Goal: Information Seeking & Learning: Learn about a topic

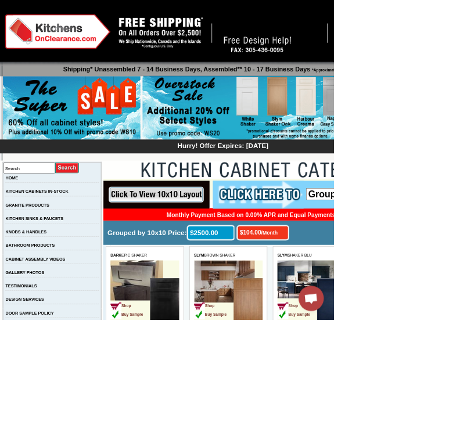
click at [132, 157] on img at bounding box center [98, 149] width 189 height 89
click at [102, 173] on img at bounding box center [98, 149] width 189 height 89
click at [157, 150] on img at bounding box center [98, 149] width 189 height 89
click at [138, 189] on img at bounding box center [98, 149] width 189 height 89
click at [125, 189] on img at bounding box center [98, 149] width 189 height 89
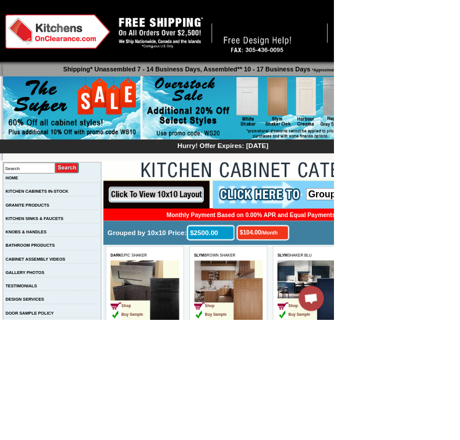
click at [62, 234] on input "Search" at bounding box center [40, 231] width 71 height 15
type input "Catalina"
click at [106, 231] on input "image" at bounding box center [92, 232] width 33 height 16
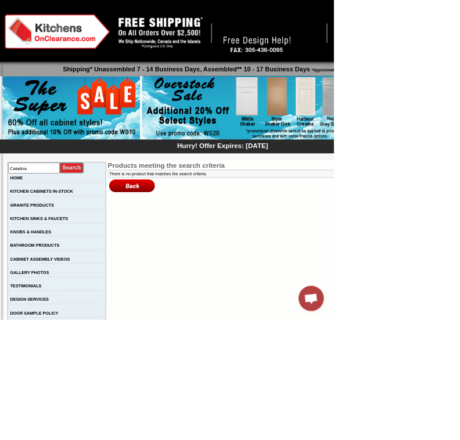
click at [301, 144] on img at bounding box center [336, 149] width 281 height 89
click at [272, 140] on img at bounding box center [336, 149] width 281 height 89
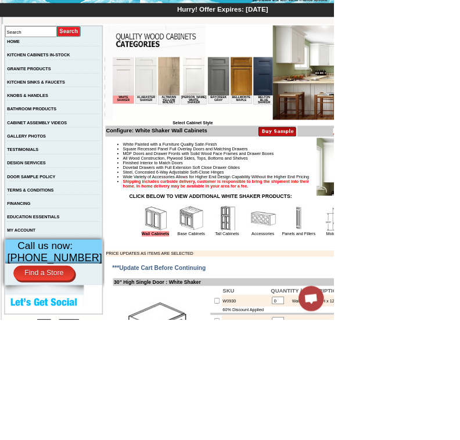
scroll to position [149, 0]
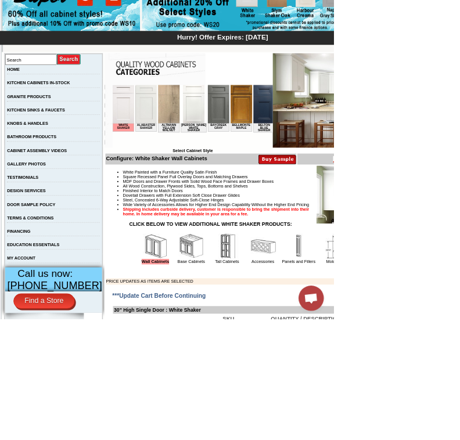
click at [279, 117] on img at bounding box center [290, 111] width 30 height 53
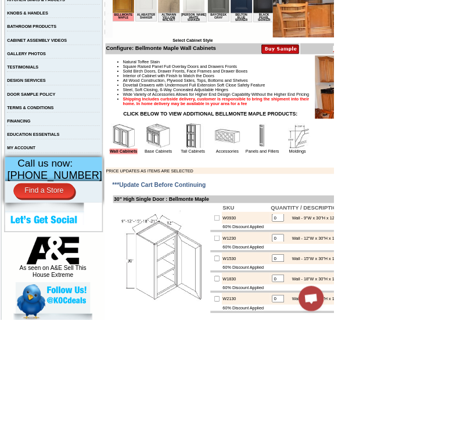
scroll to position [298, 0]
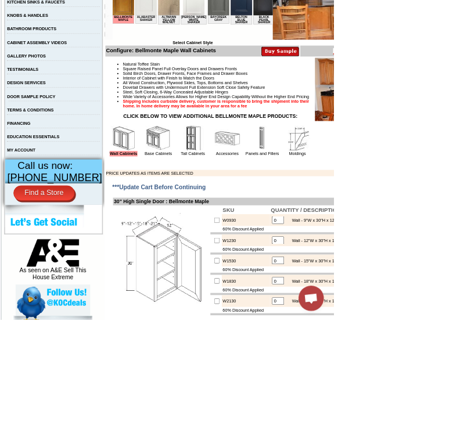
click at [235, 209] on img at bounding box center [217, 191] width 35 height 35
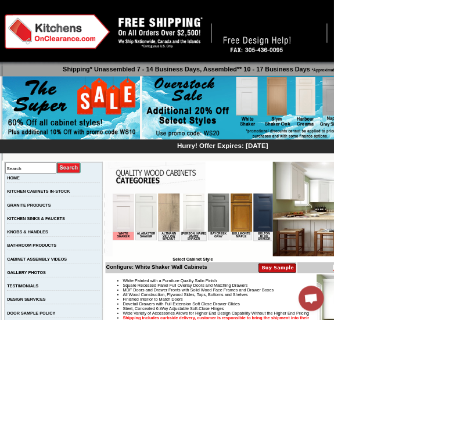
click at [285, 216] on img at bounding box center [290, 219] width 30 height 53
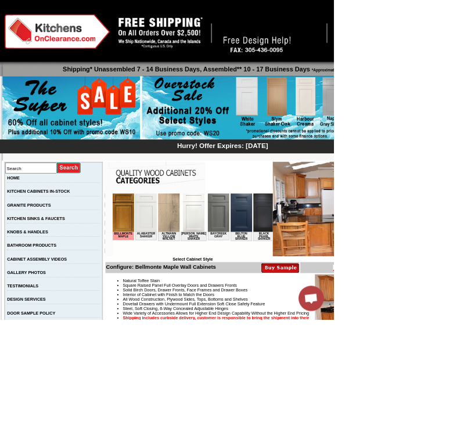
click at [131, 155] on img at bounding box center [97, 149] width 189 height 89
click at [145, 153] on img at bounding box center [97, 149] width 189 height 89
